Goal: Information Seeking & Learning: Learn about a topic

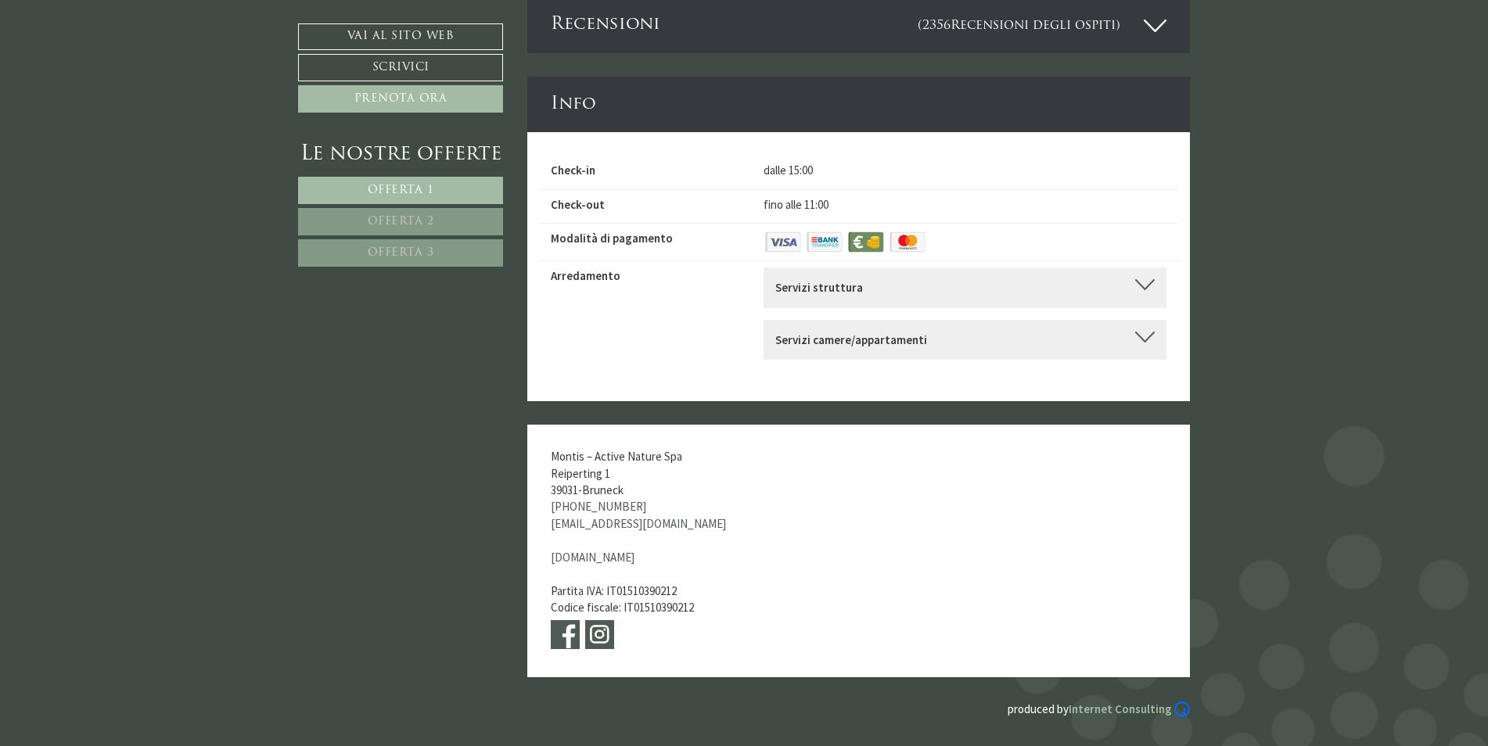
scroll to position [6103, 0]
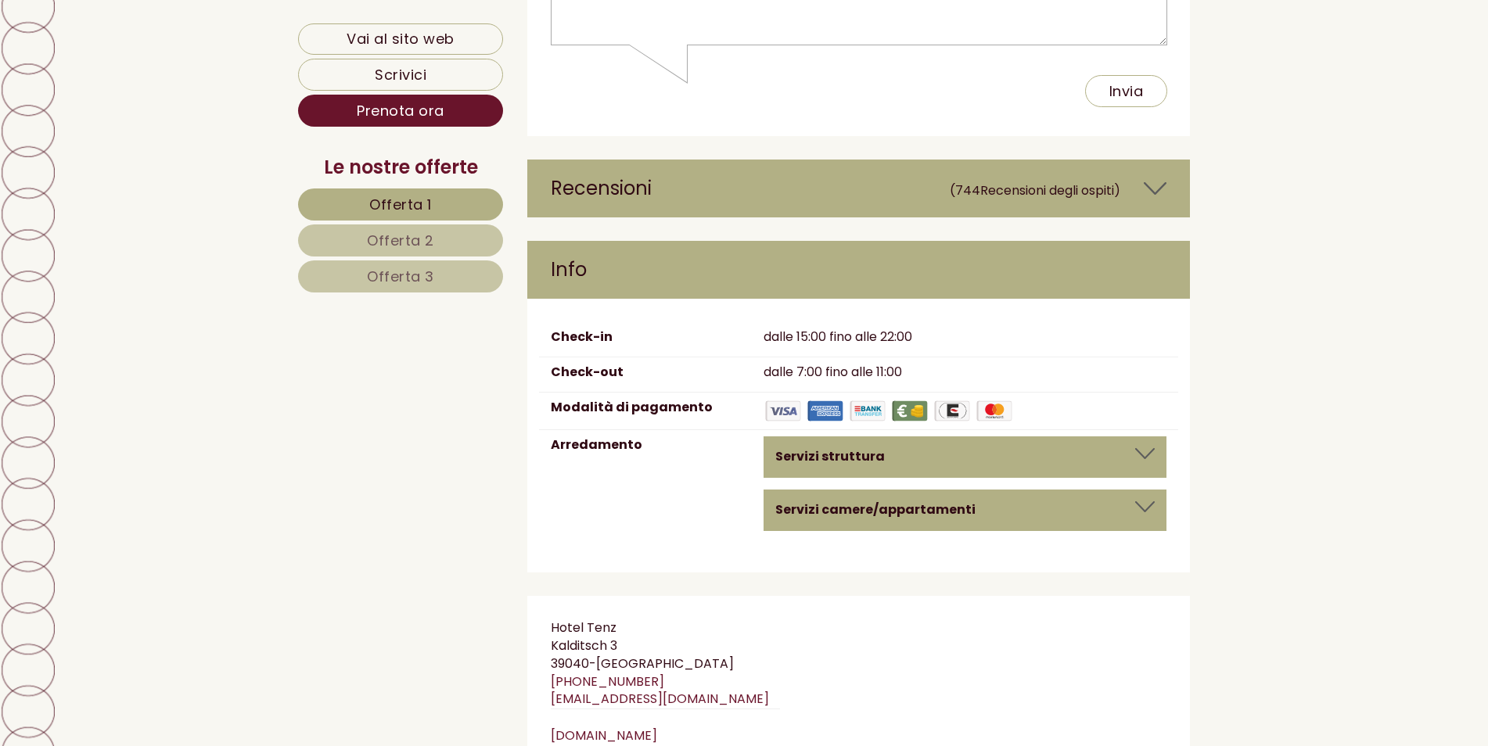
scroll to position [8909, 0]
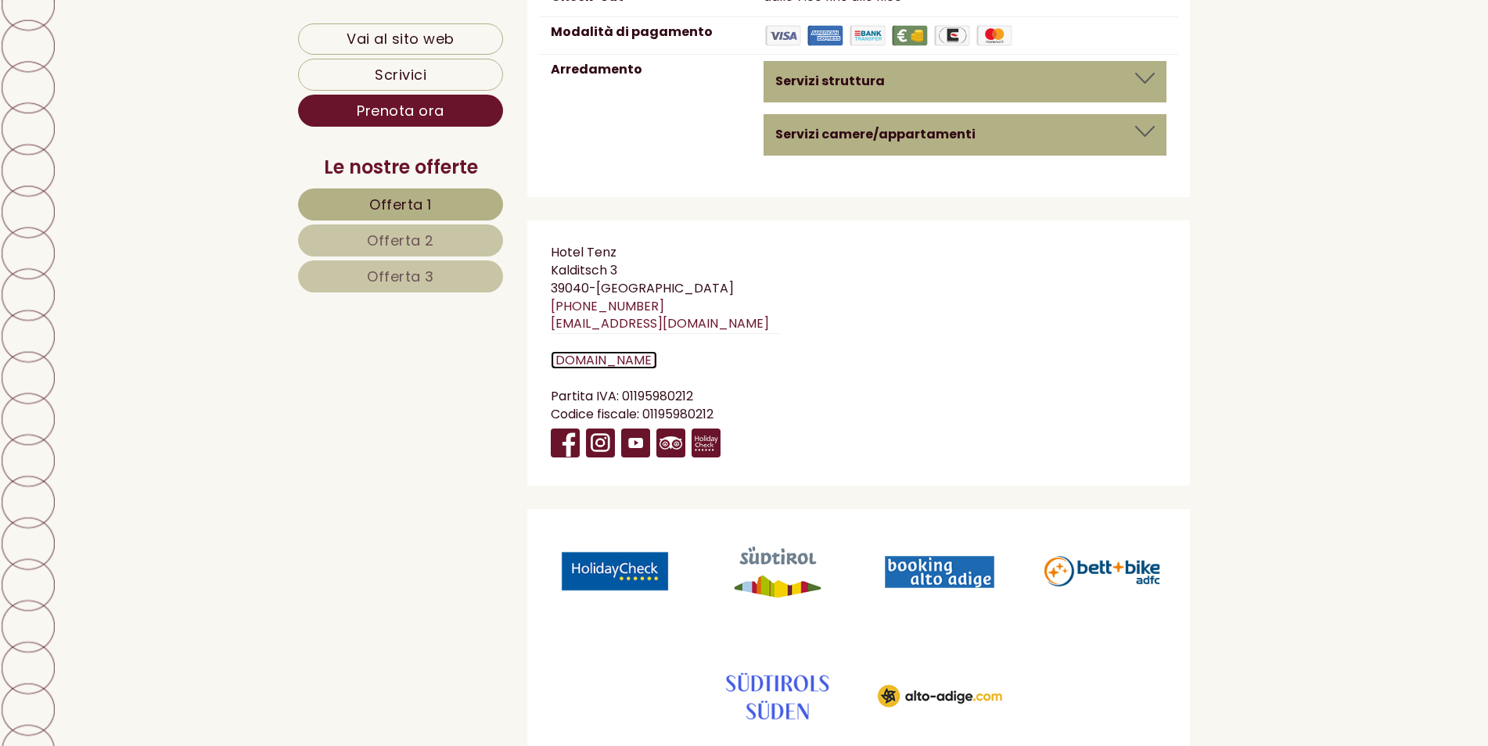
click at [605, 351] on link "[DOMAIN_NAME]" at bounding box center [604, 360] width 106 height 18
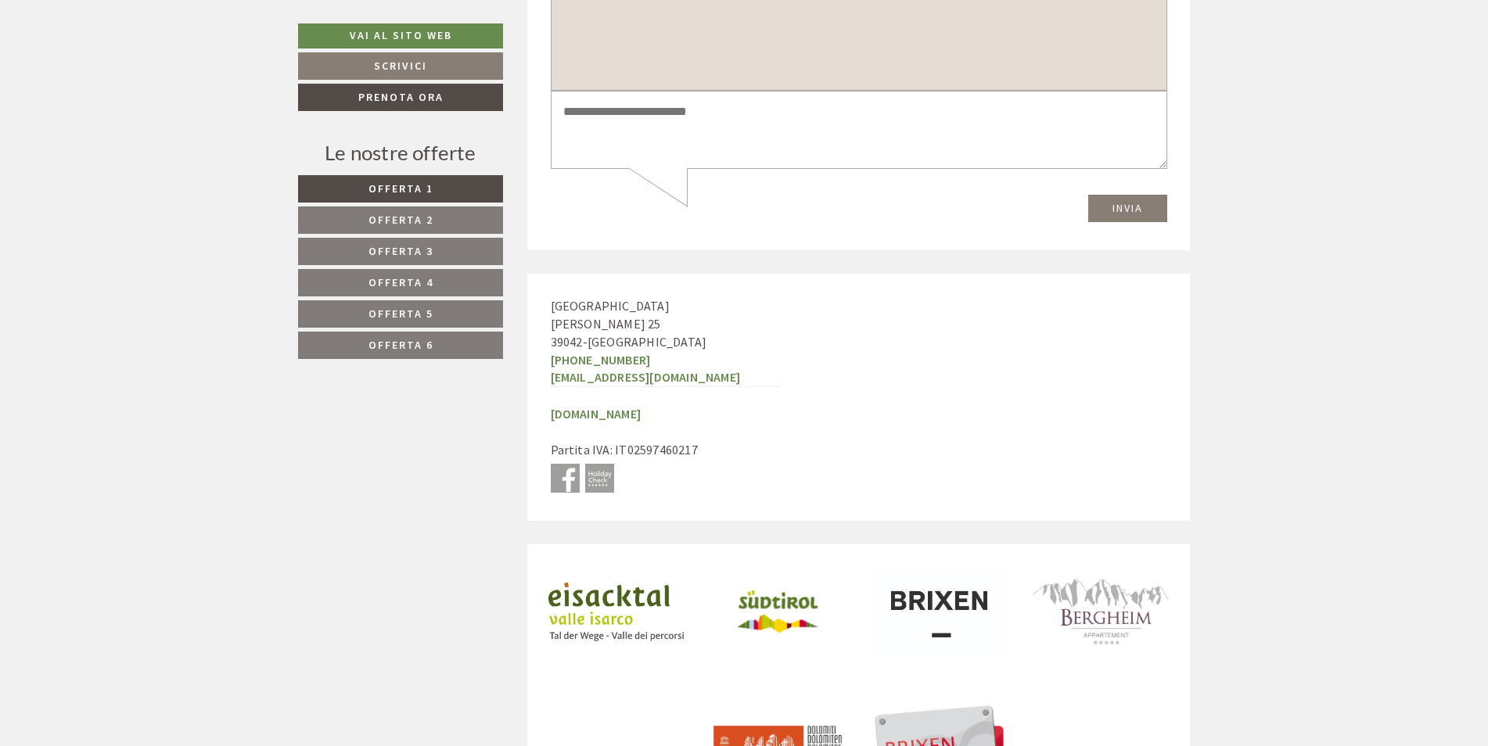
scroll to position [7279, 0]
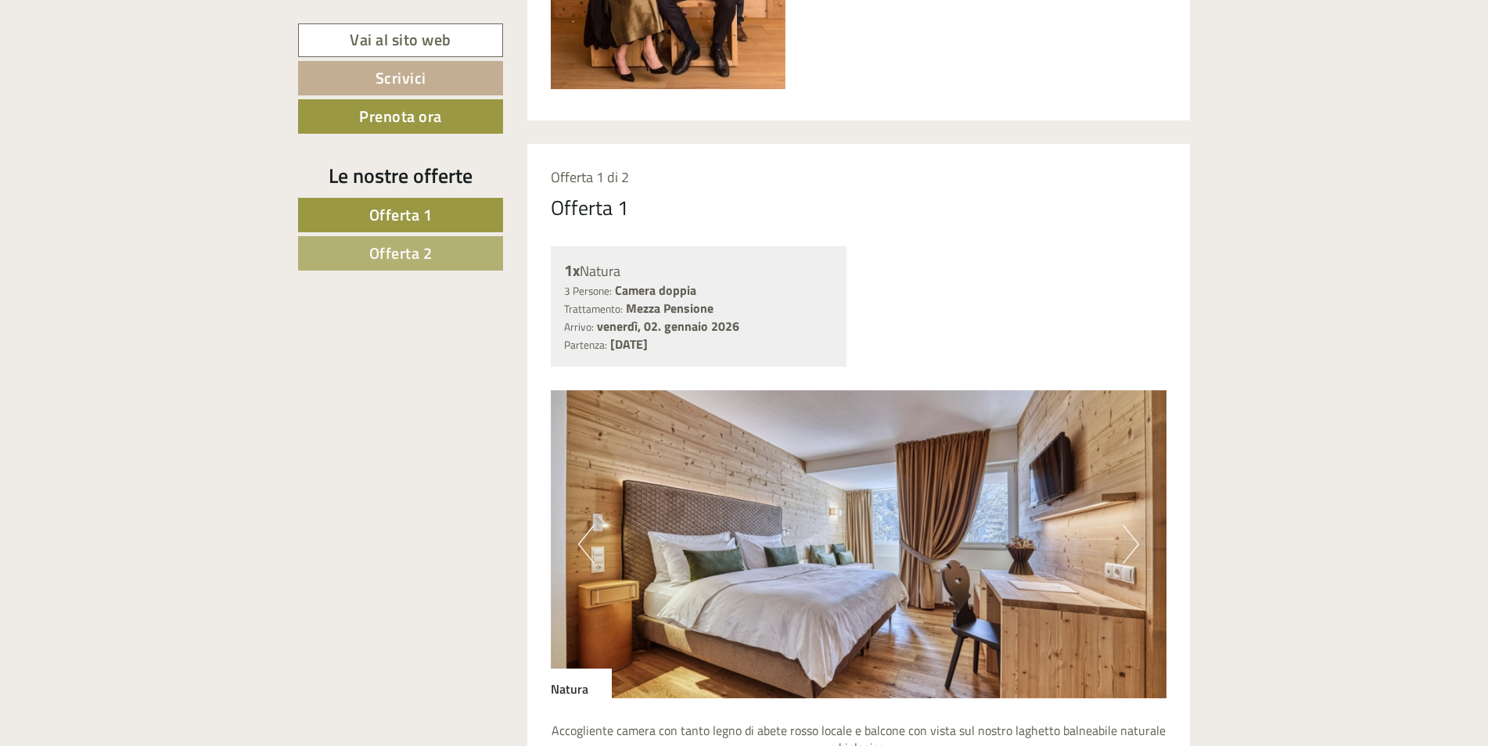
scroll to position [1252, 0]
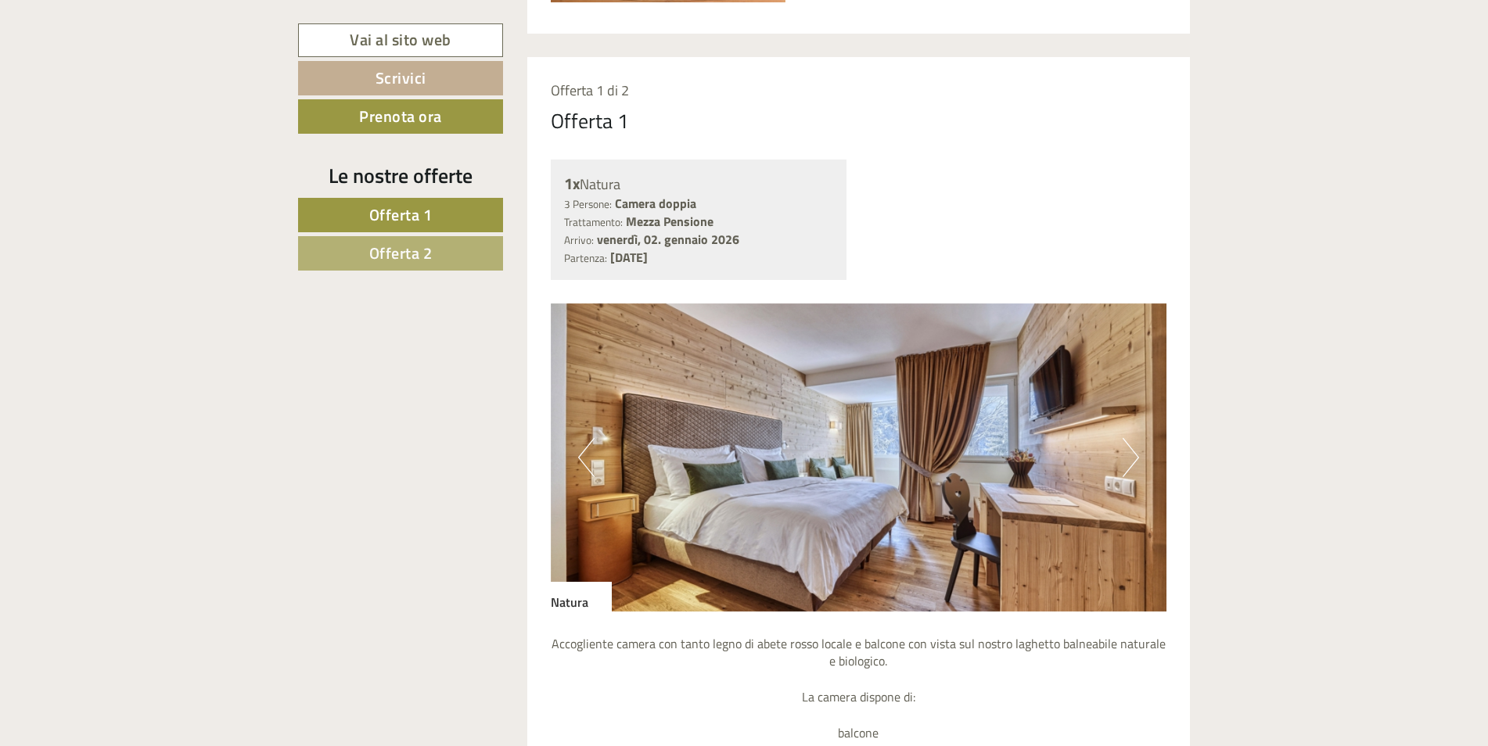
click at [1122, 448] on div "Previous Next" at bounding box center [859, 458] width 617 height 308
click at [1132, 448] on button "Next" at bounding box center [1131, 457] width 16 height 39
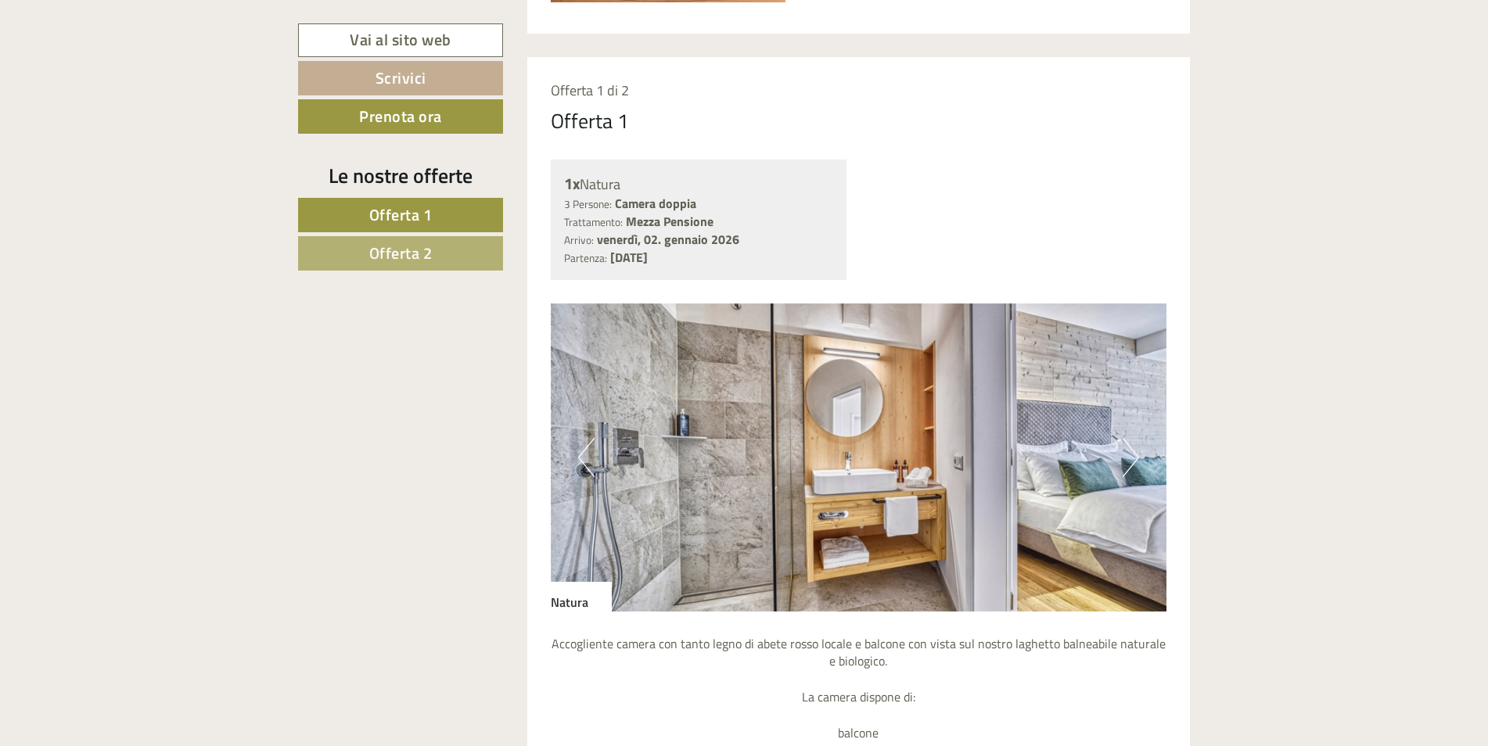
click at [1132, 448] on button "Next" at bounding box center [1131, 457] width 16 height 39
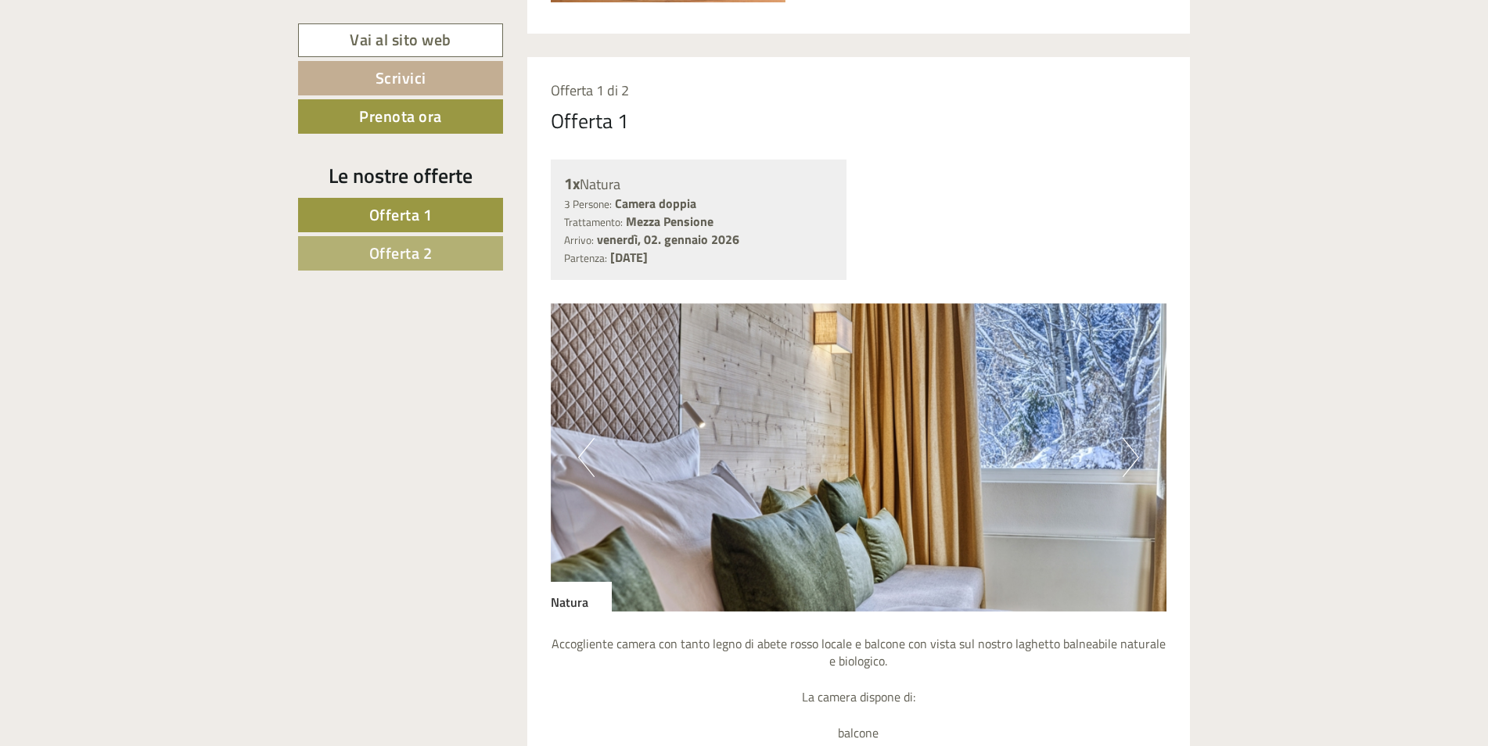
click at [1131, 447] on button "Next" at bounding box center [1131, 457] width 16 height 39
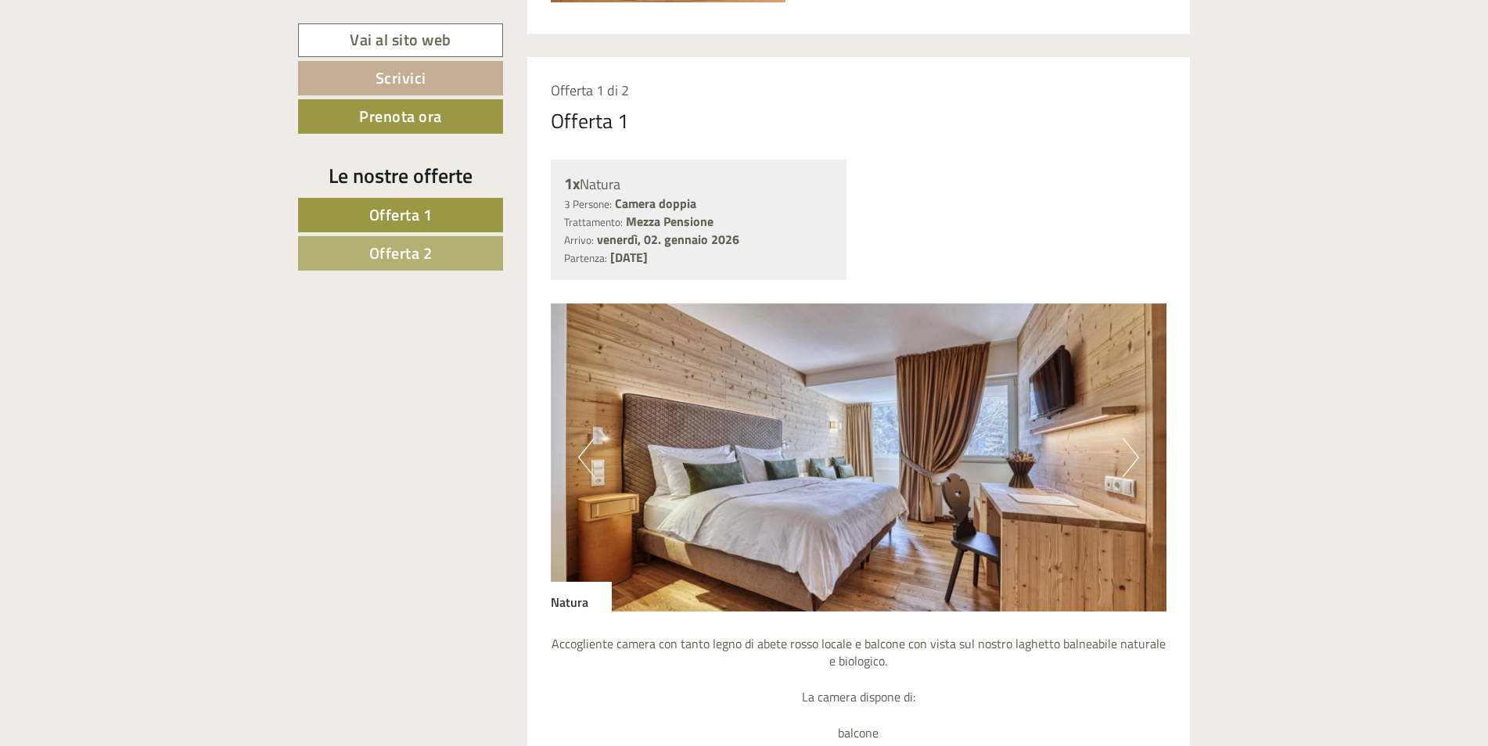
click at [1131, 447] on button "Next" at bounding box center [1131, 457] width 16 height 39
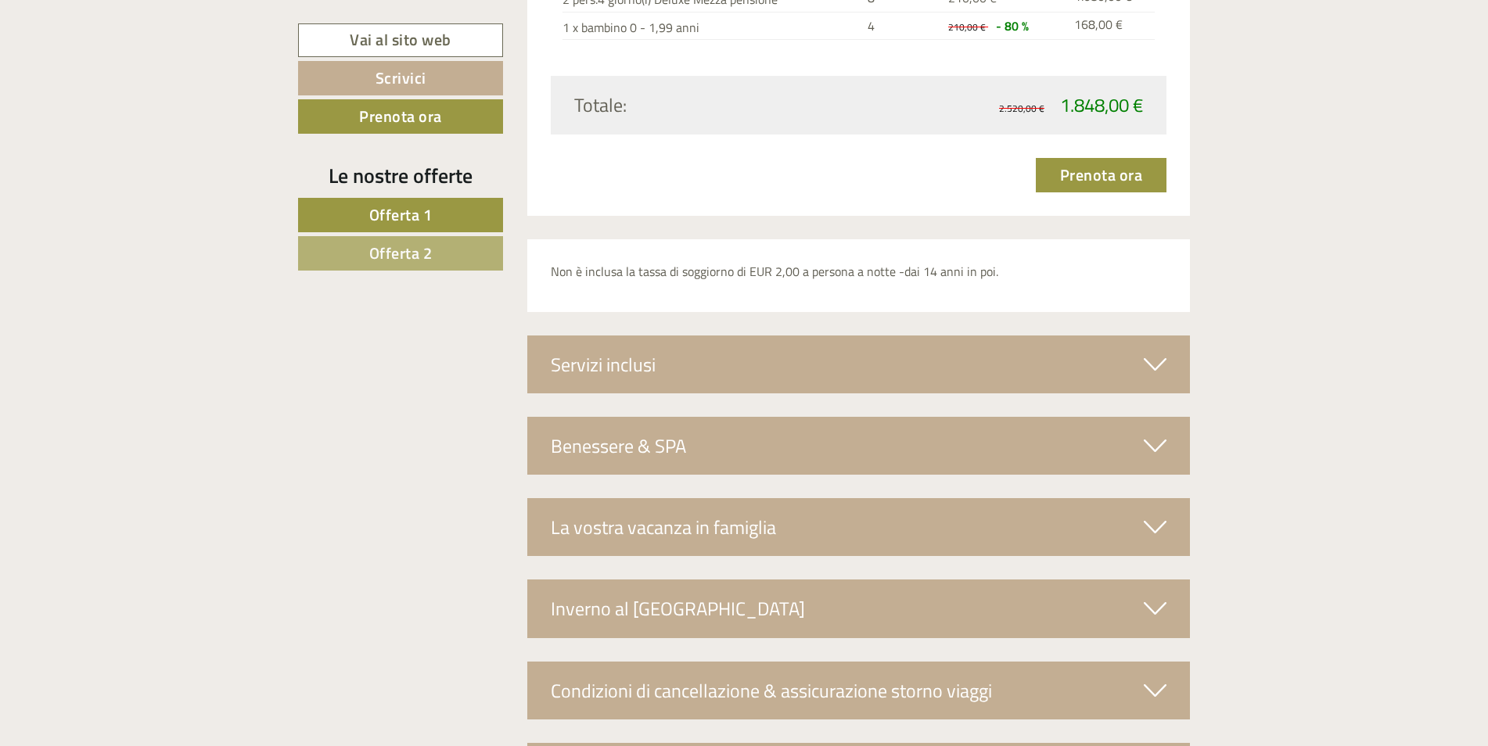
scroll to position [3834, 0]
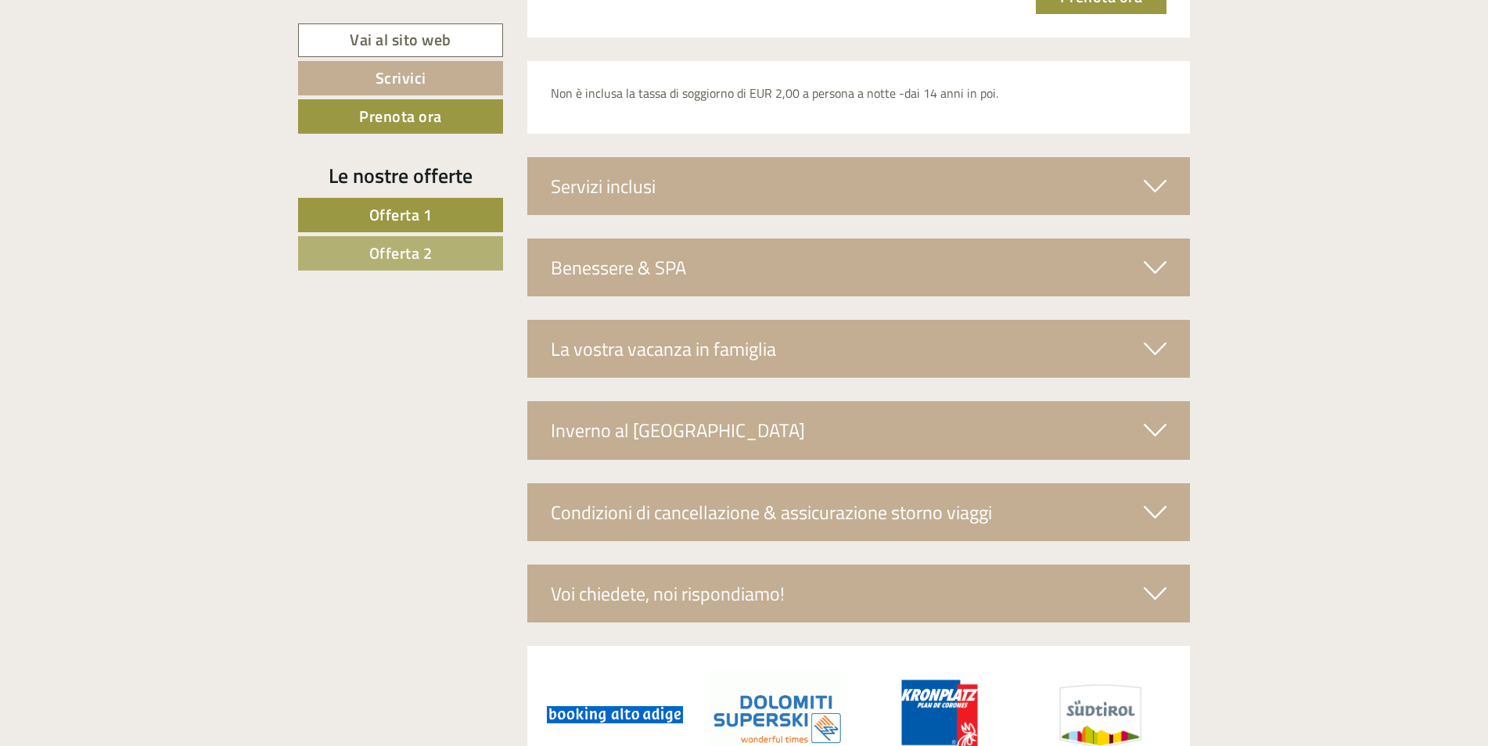
click at [1157, 258] on icon at bounding box center [1155, 267] width 23 height 27
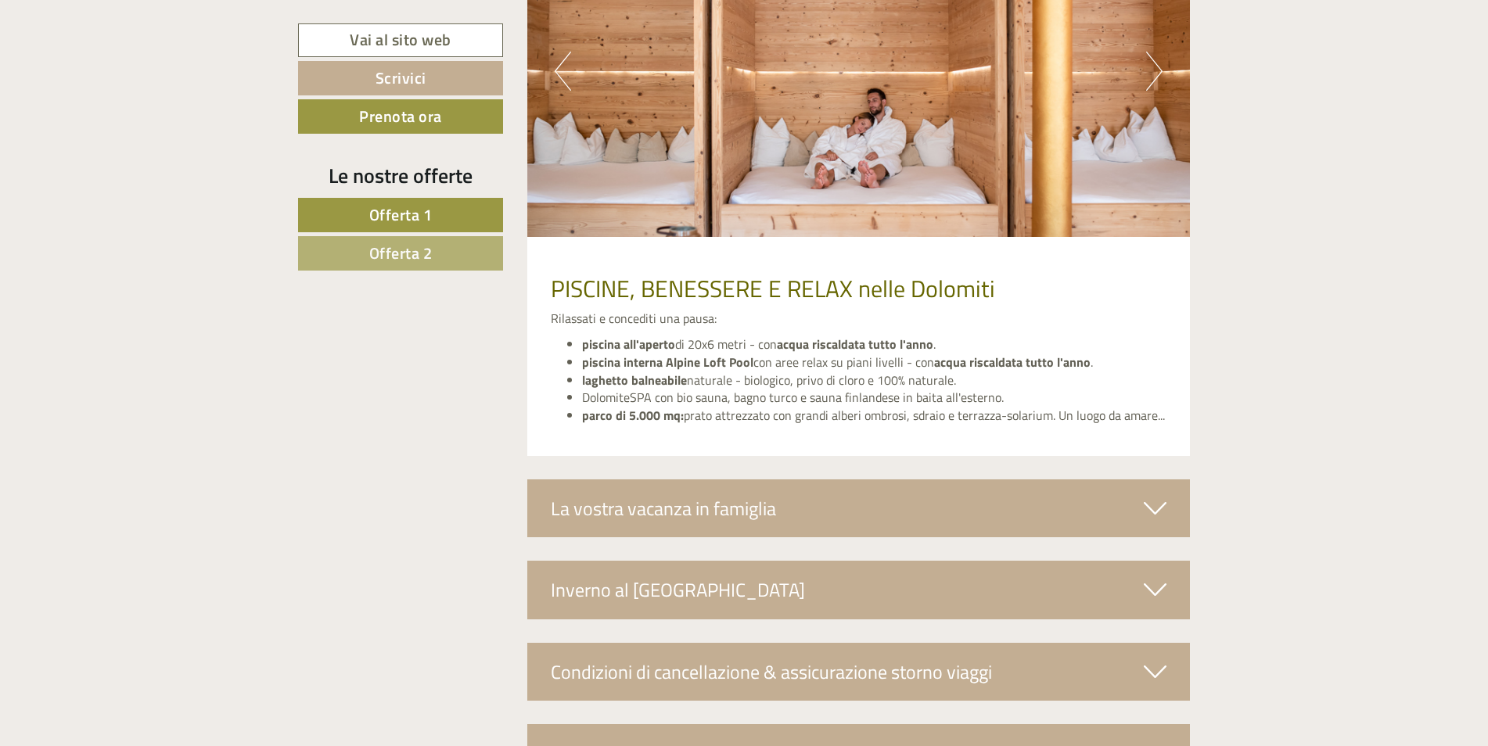
scroll to position [3991, 0]
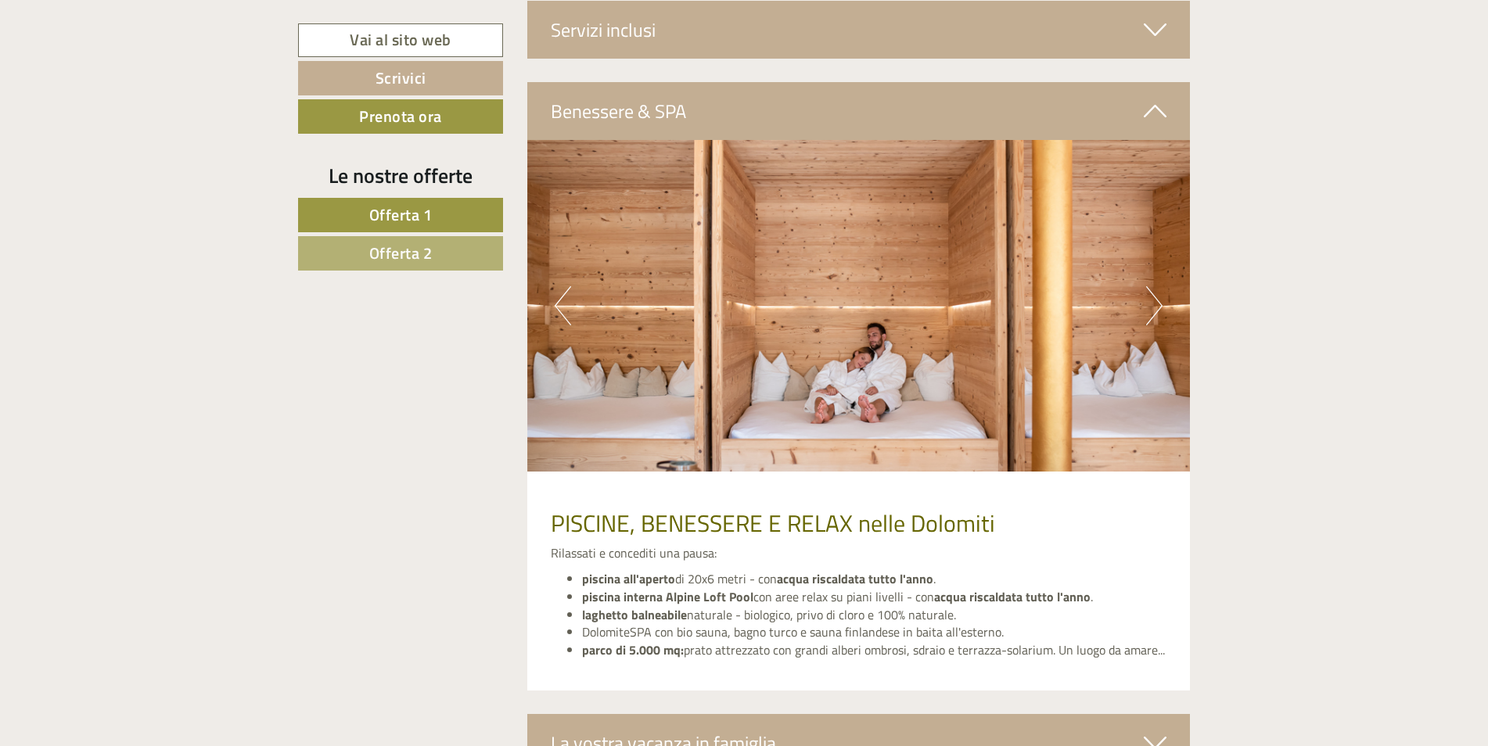
click at [1155, 304] on button "Next" at bounding box center [1154, 305] width 16 height 39
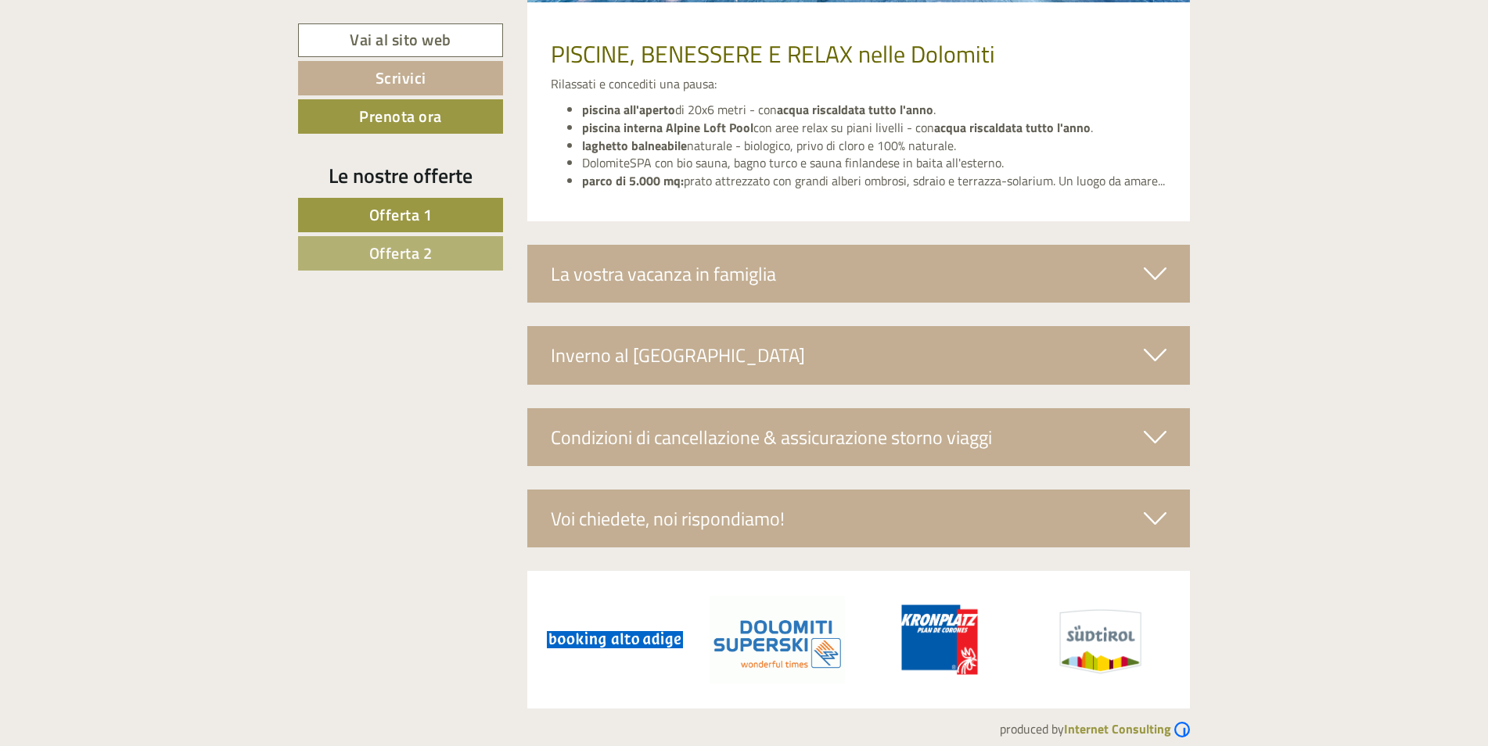
scroll to position [4476, 0]
